Goal: Information Seeking & Learning: Check status

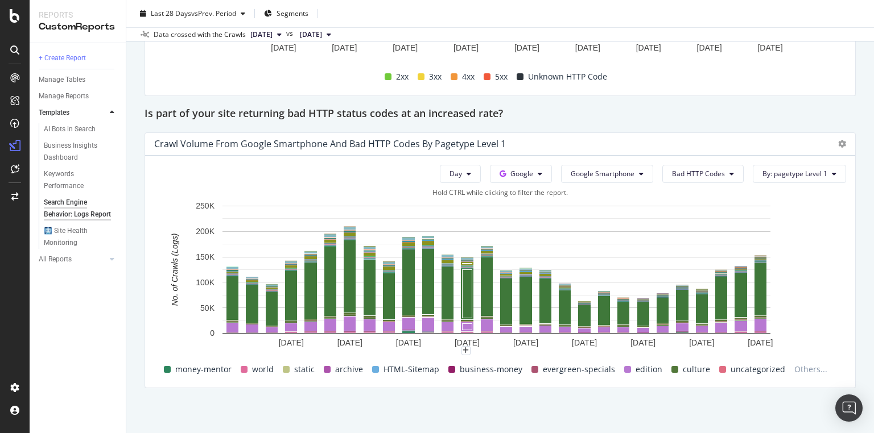
scroll to position [1895, 0]
